Goal: Task Accomplishment & Management: Use online tool/utility

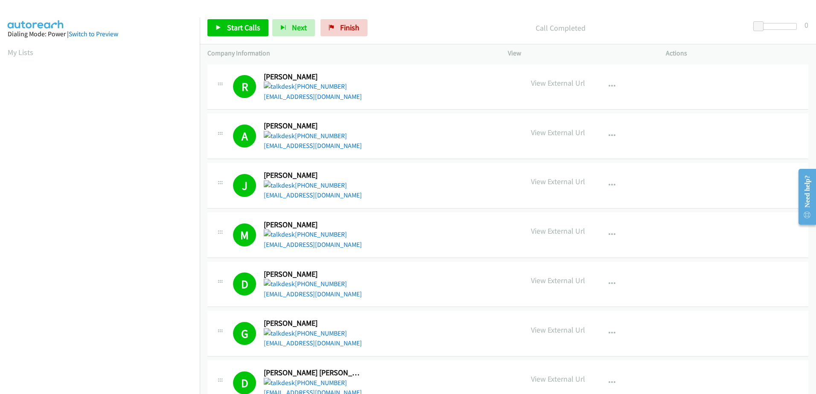
scroll to position [85, 0]
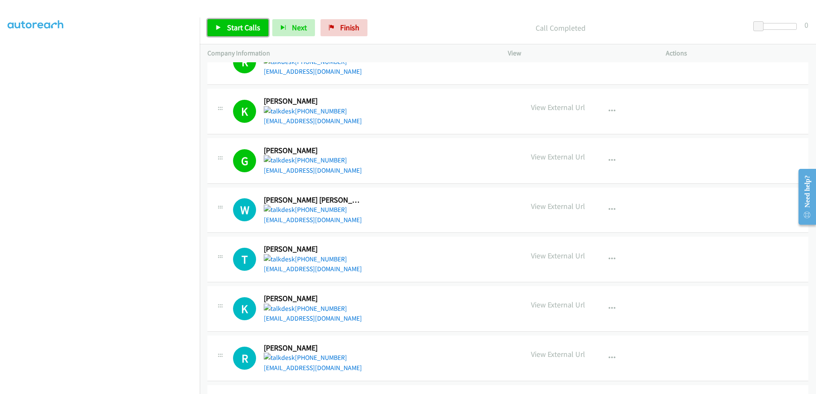
click at [243, 23] on span "Start Calls" at bounding box center [243, 28] width 33 height 10
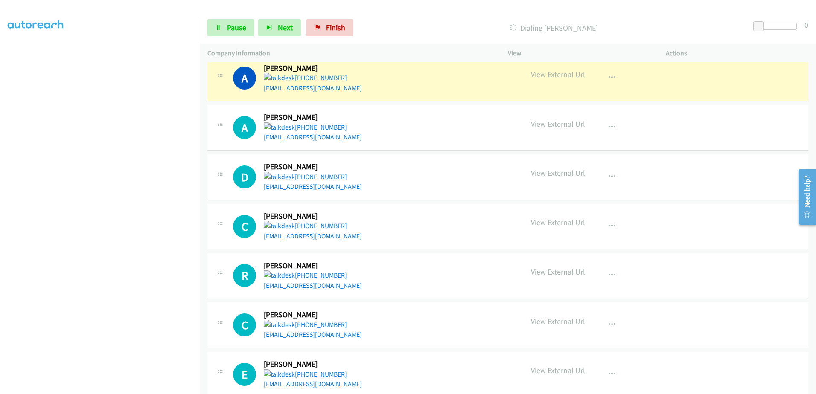
scroll to position [982, 0]
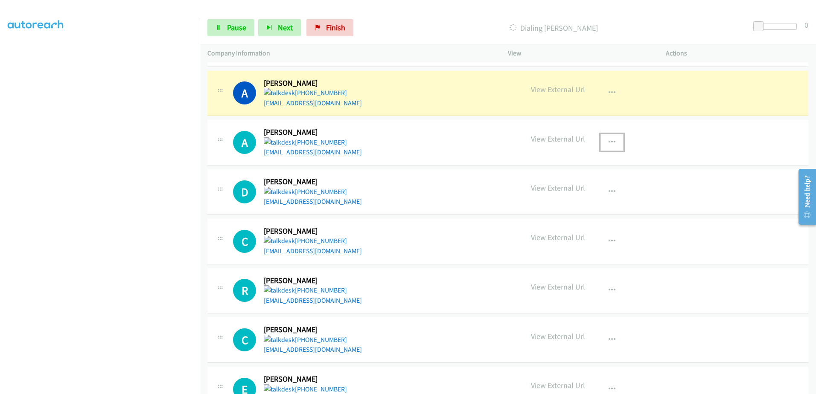
click at [609, 139] on icon "button" at bounding box center [612, 142] width 7 height 7
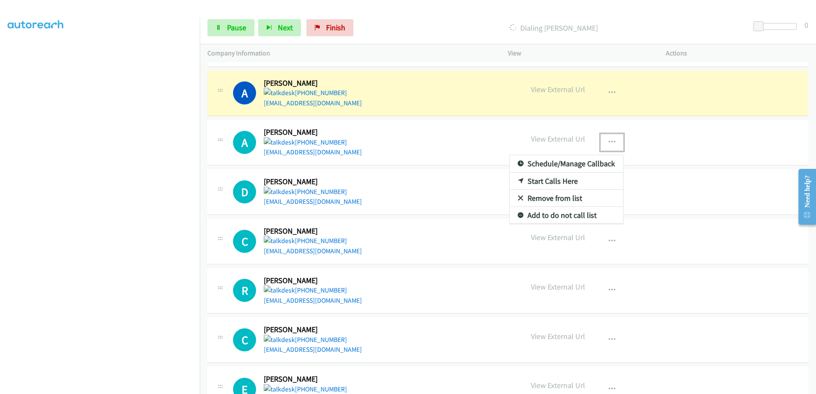
click at [555, 200] on link "Remove from list" at bounding box center [567, 198] width 114 height 17
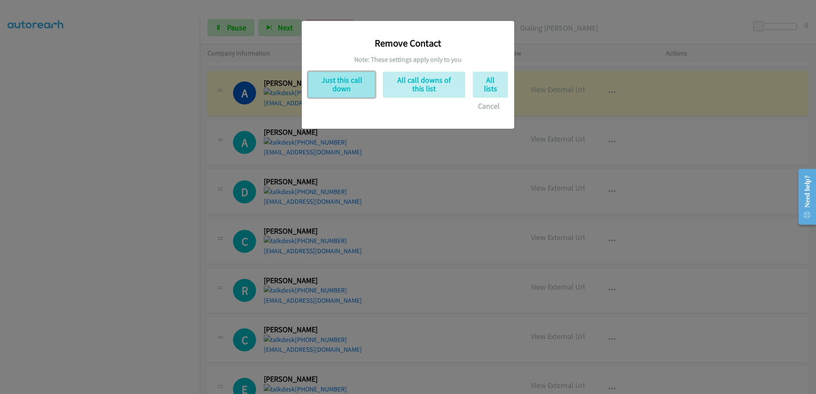
click at [329, 84] on button "Just this call down" at bounding box center [341, 85] width 67 height 26
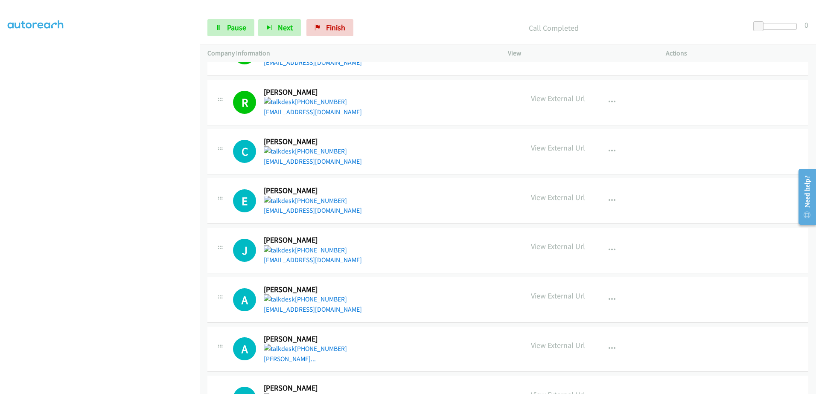
scroll to position [1142, 0]
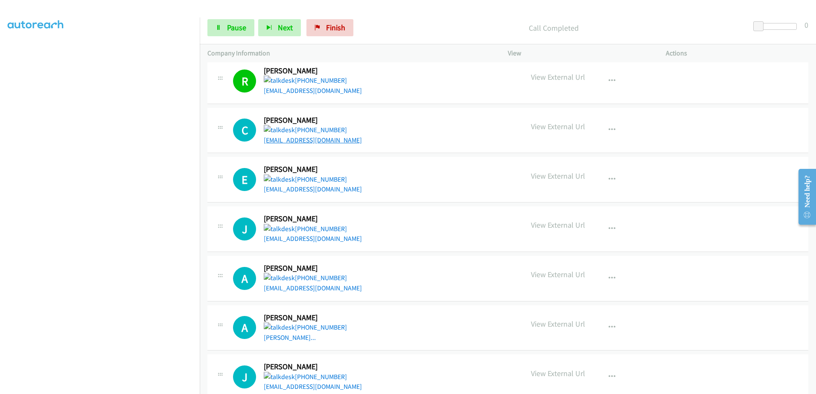
drag, startPoint x: 319, startPoint y: 145, endPoint x: 316, endPoint y: 142, distance: 4.5
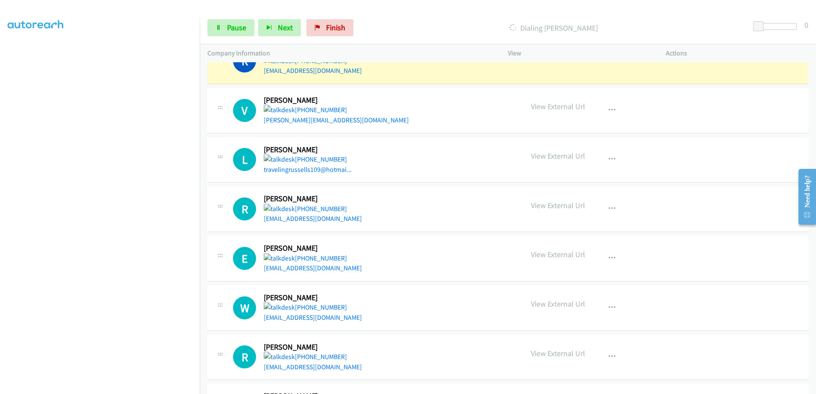
scroll to position [1355, 0]
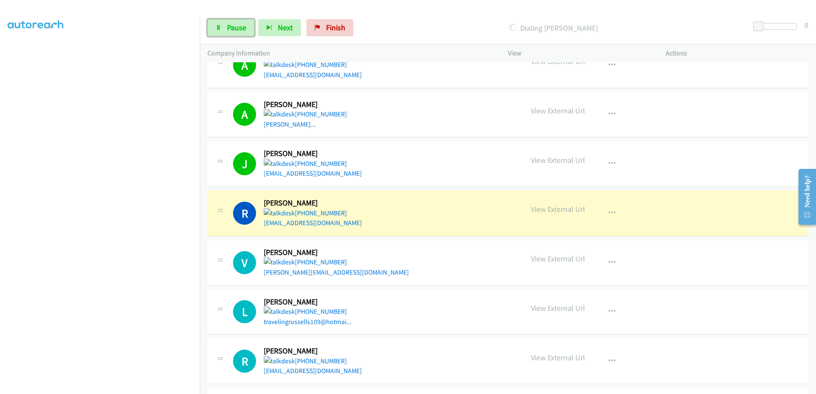
click at [230, 28] on span "Pause" at bounding box center [236, 28] width 19 height 10
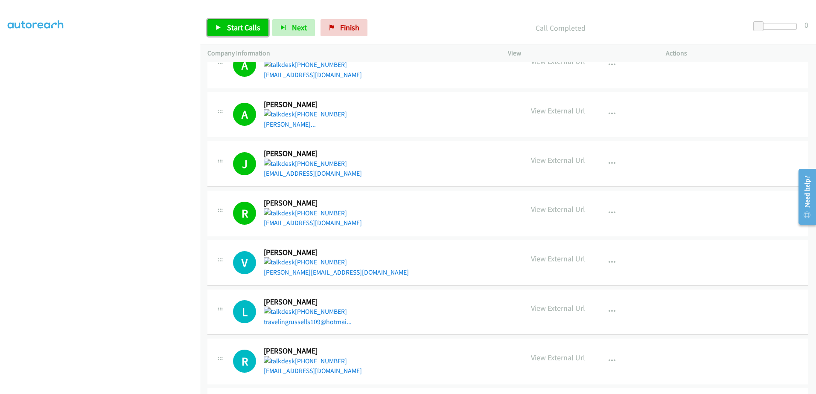
click at [227, 22] on link "Start Calls" at bounding box center [237, 27] width 61 height 17
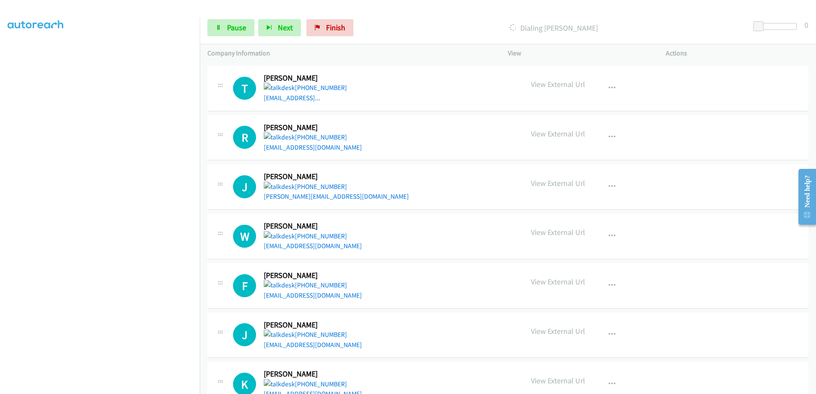
scroll to position [2124, 0]
click at [211, 23] on link "Pause" at bounding box center [230, 27] width 47 height 17
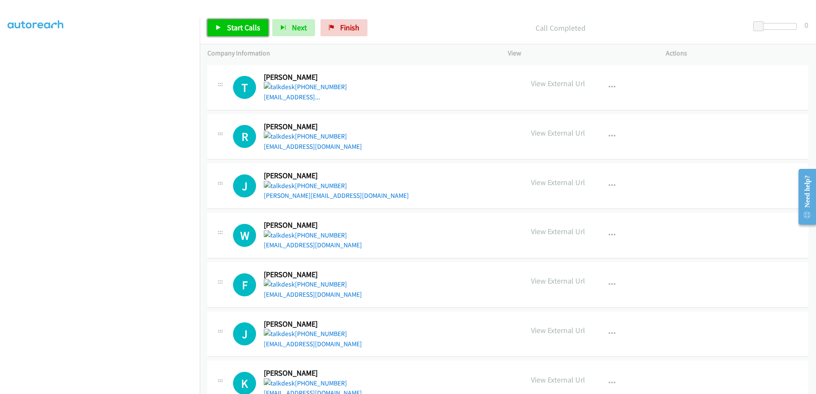
drag, startPoint x: 237, startPoint y: 26, endPoint x: 265, endPoint y: 32, distance: 28.9
click at [237, 26] on span "Start Calls" at bounding box center [243, 28] width 33 height 10
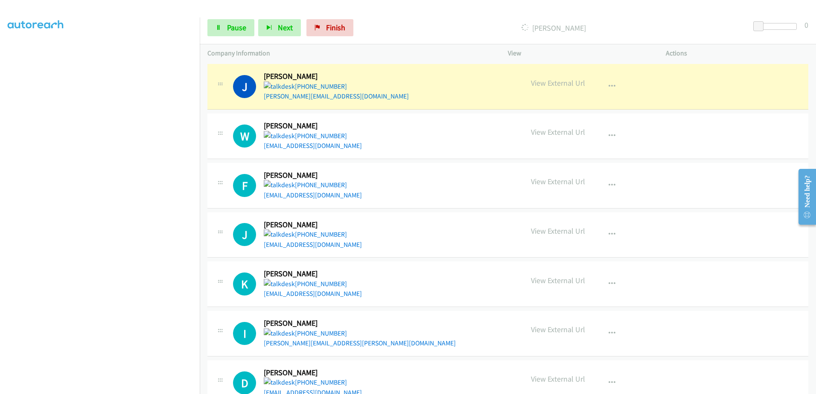
scroll to position [2252, 0]
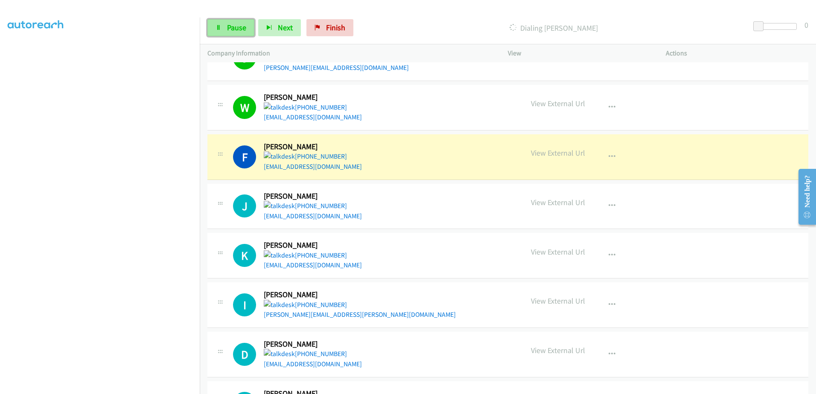
click at [222, 27] on link "Pause" at bounding box center [230, 27] width 47 height 17
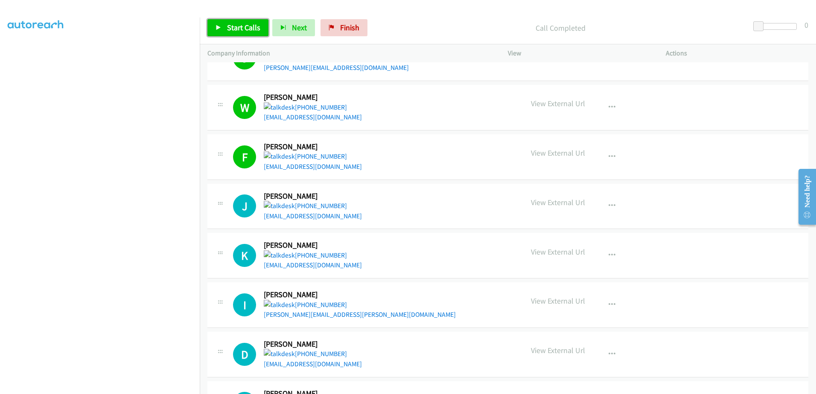
click at [246, 25] on span "Start Calls" at bounding box center [243, 28] width 33 height 10
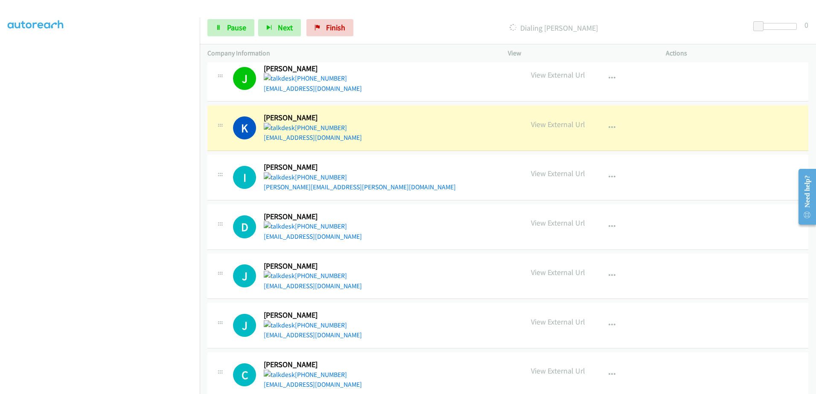
scroll to position [2380, 0]
drag, startPoint x: 289, startPoint y: 191, endPoint x: 289, endPoint y: 186, distance: 4.7
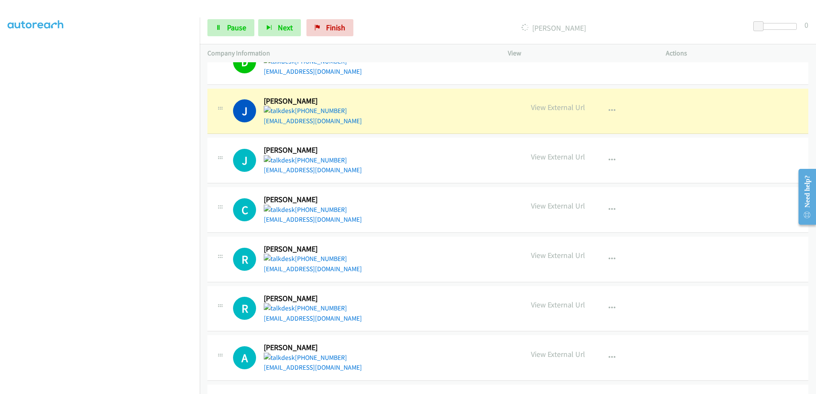
scroll to position [2593, 0]
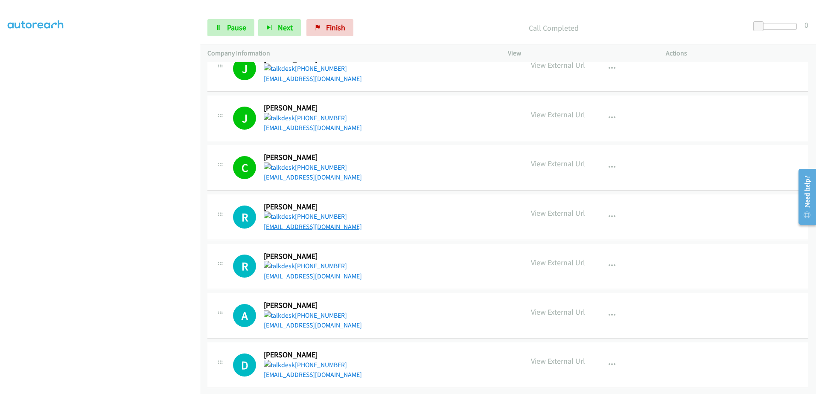
drag, startPoint x: 303, startPoint y: 224, endPoint x: 292, endPoint y: 219, distance: 12.8
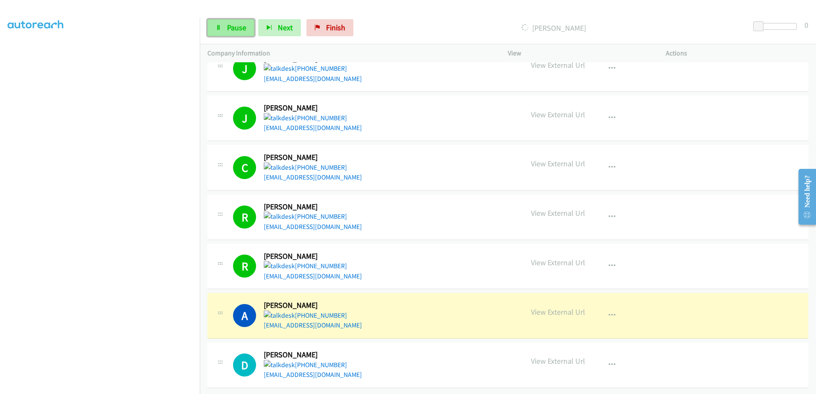
click at [223, 33] on link "Pause" at bounding box center [230, 27] width 47 height 17
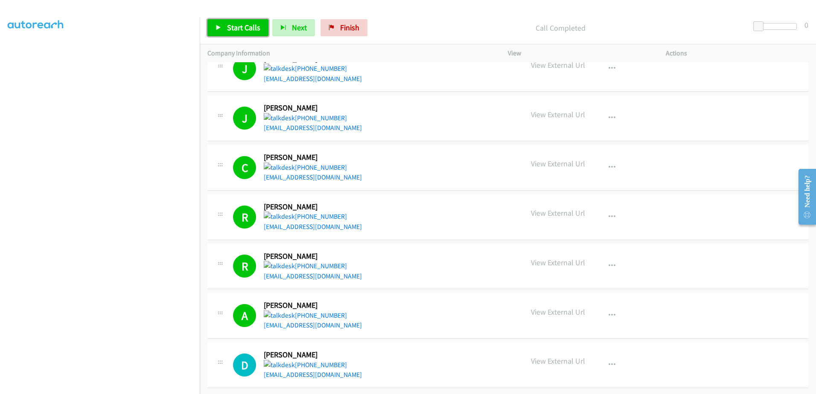
drag, startPoint x: 251, startPoint y: 26, endPoint x: 267, endPoint y: 31, distance: 17.3
click at [250, 25] on span "Start Calls" at bounding box center [243, 28] width 33 height 10
